Goal: Information Seeking & Learning: Learn about a topic

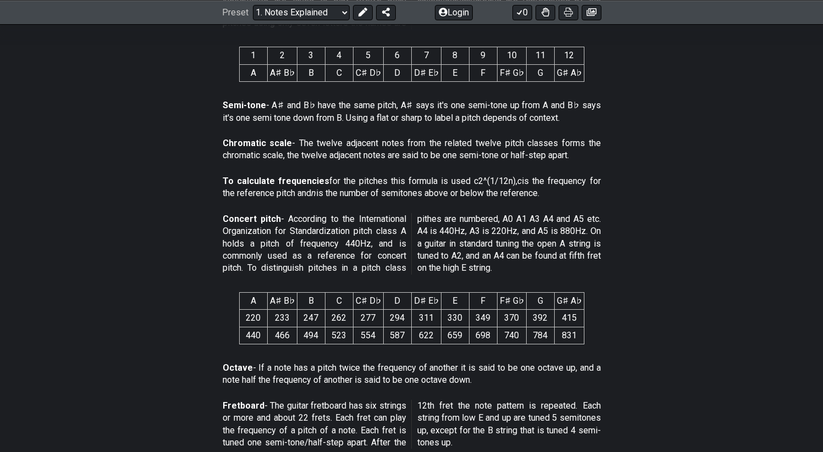
scroll to position [637, 0]
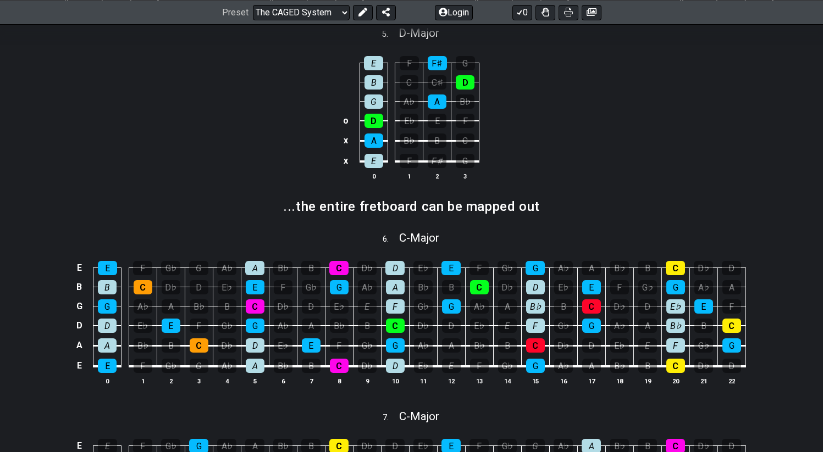
scroll to position [589, 0]
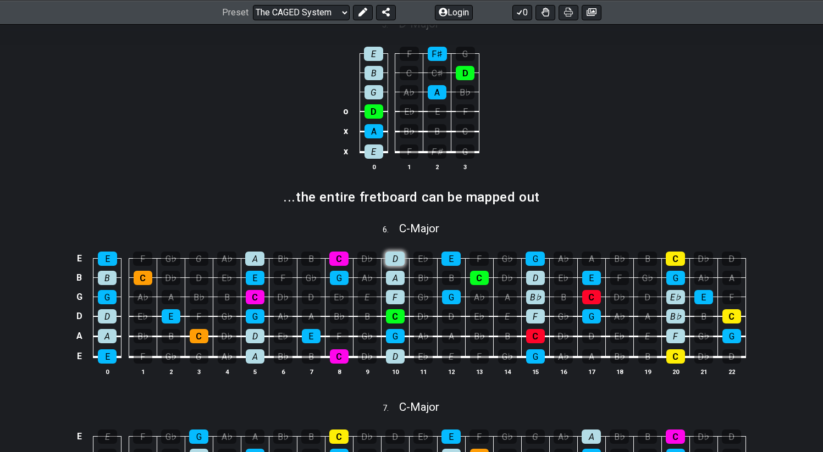
click at [397, 252] on div "D" at bounding box center [394, 259] width 19 height 14
click at [396, 259] on div "D" at bounding box center [394, 259] width 19 height 14
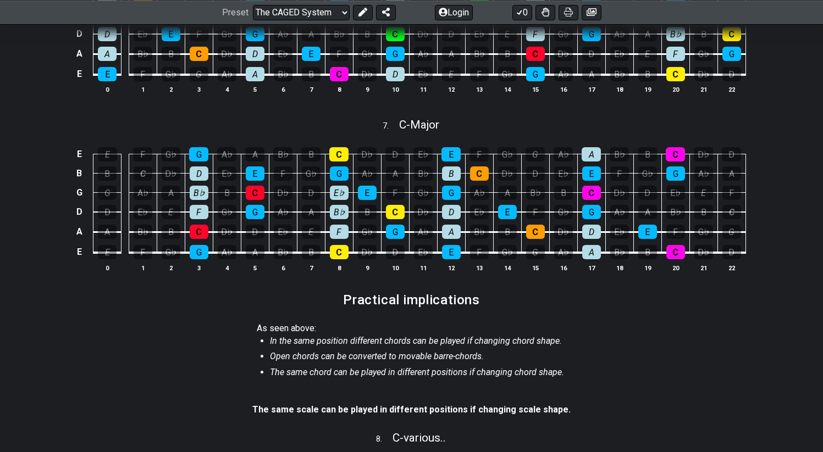
scroll to position [867, 0]
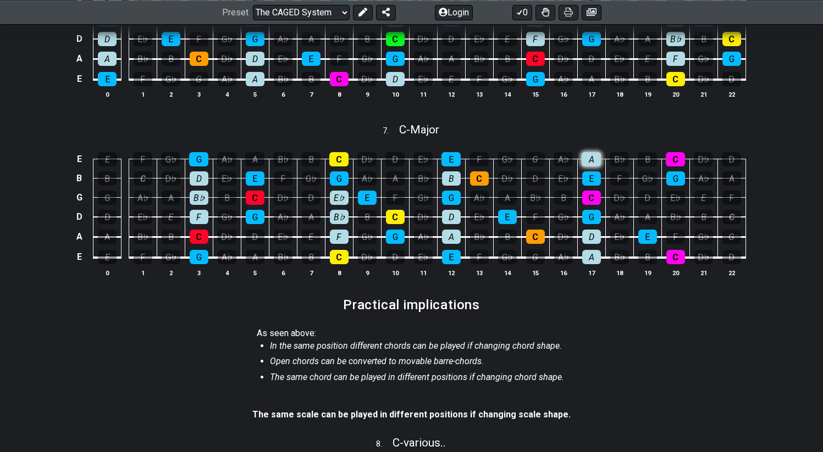
click at [597, 161] on div "A" at bounding box center [591, 159] width 19 height 14
click at [561, 160] on div "A♭" at bounding box center [563, 159] width 19 height 14
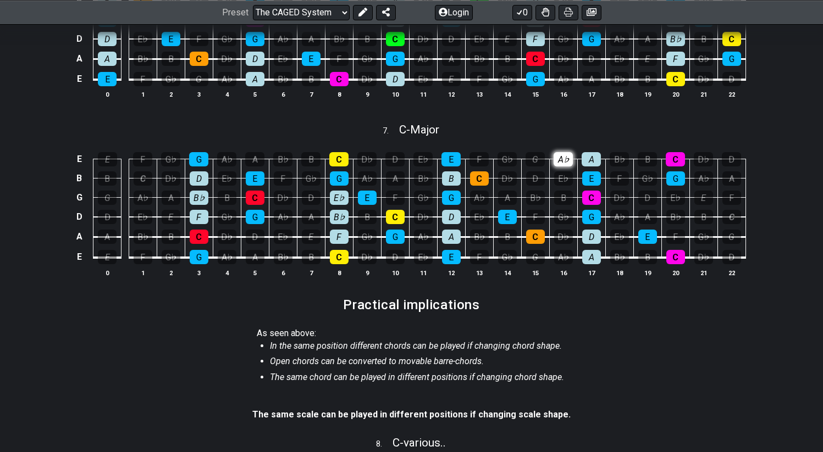
click at [561, 160] on div "A♭" at bounding box center [563, 159] width 19 height 14
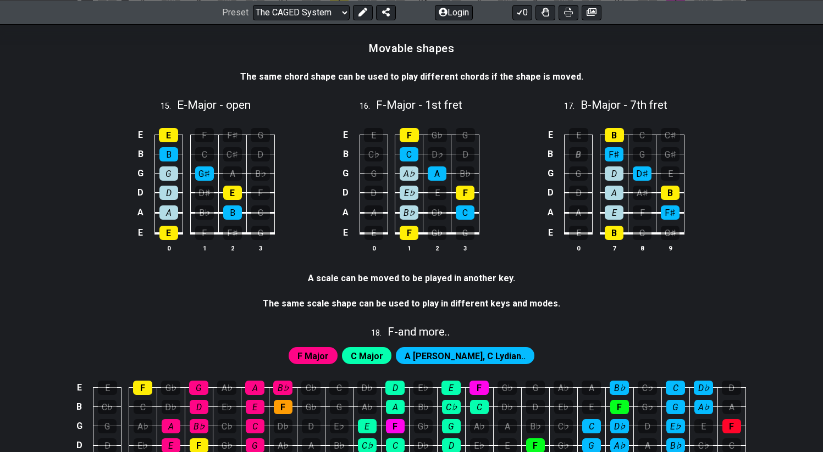
scroll to position [2978, 0]
